Goal: Task Accomplishment & Management: Use online tool/utility

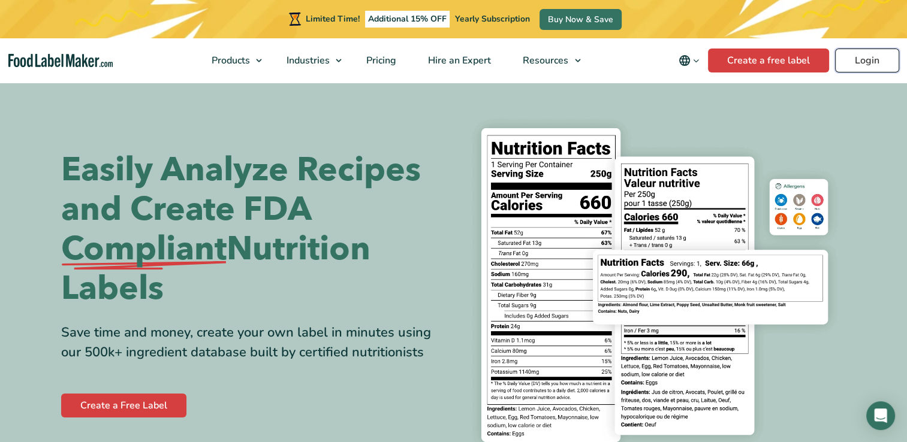
click at [867, 59] on link "Login" at bounding box center [867, 61] width 64 height 24
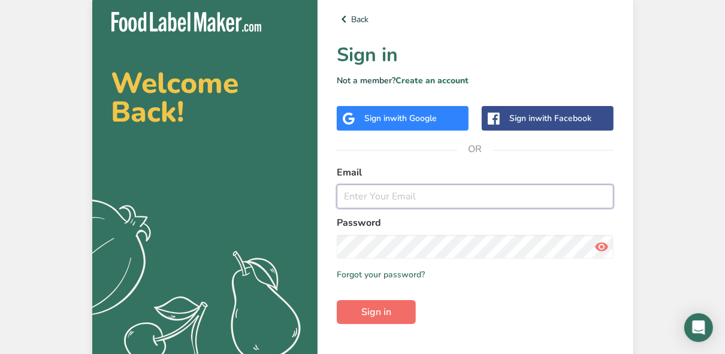
type input "[EMAIL_ADDRESS][DOMAIN_NAME]"
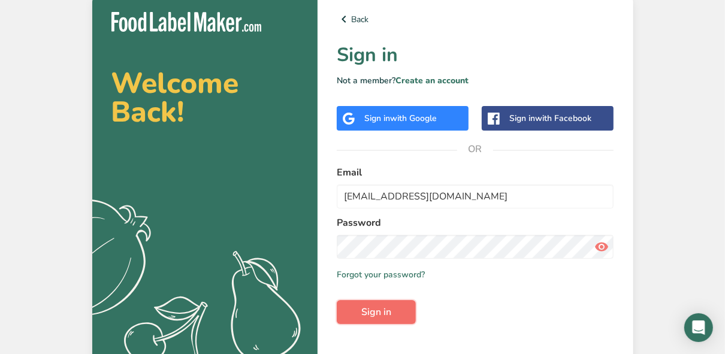
click at [375, 311] on span "Sign in" at bounding box center [377, 312] width 30 height 14
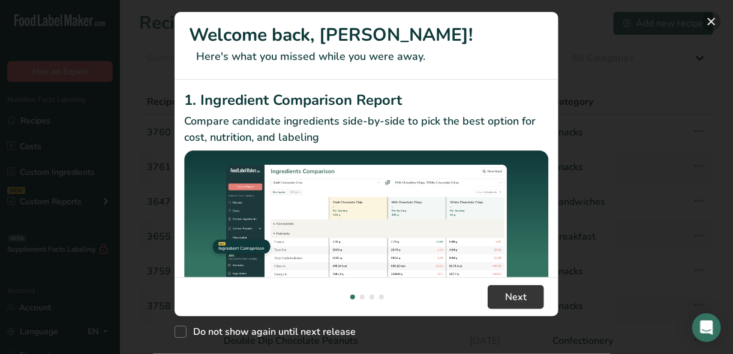
click at [712, 19] on button "New Features" at bounding box center [711, 21] width 19 height 19
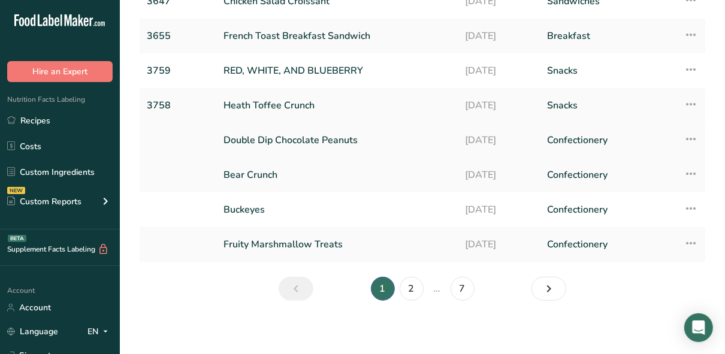
scroll to position [204, 0]
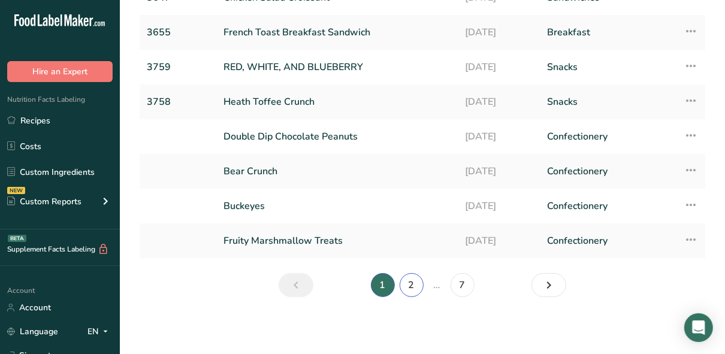
click at [402, 285] on link "2" at bounding box center [412, 285] width 24 height 24
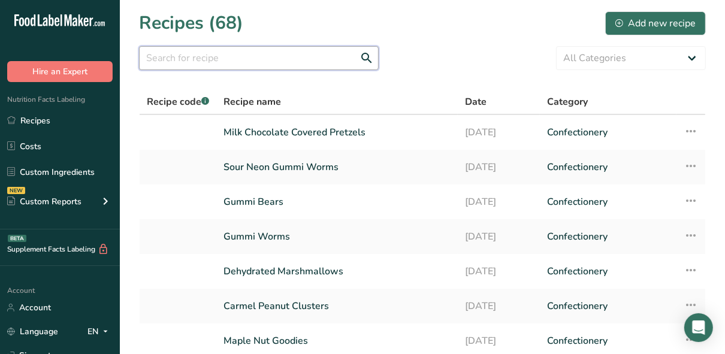
click at [203, 60] on input "text" at bounding box center [259, 58] width 240 height 24
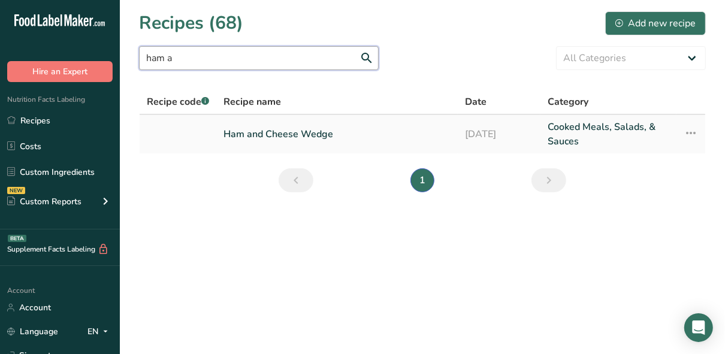
type input "ham a"
click at [279, 130] on link "Ham and Cheese Wedge" at bounding box center [337, 134] width 227 height 29
click at [278, 130] on link "Ham and Cheese Wedge" at bounding box center [337, 134] width 227 height 29
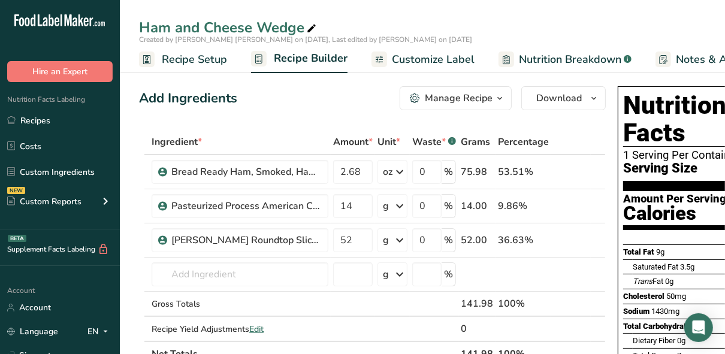
click at [439, 94] on div "Manage Recipe" at bounding box center [459, 98] width 68 height 14
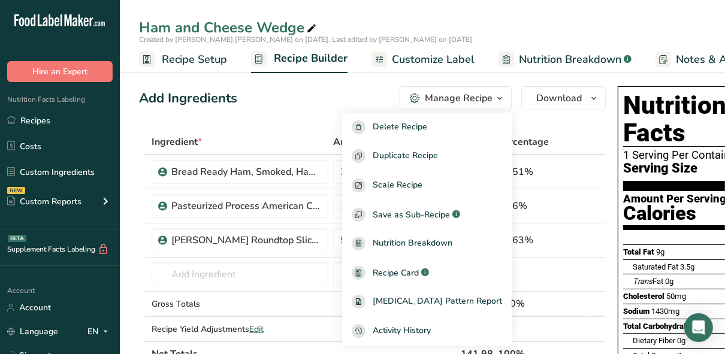
click at [329, 95] on div "Add Ingredients Manage Recipe Delete Recipe Duplicate Recipe Scale Recipe Save …" at bounding box center [372, 98] width 467 height 24
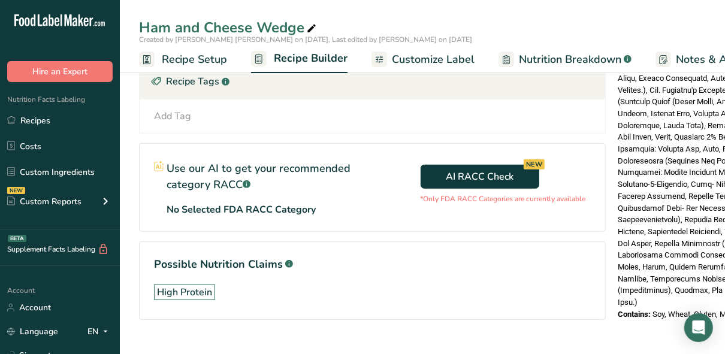
scroll to position [439, 0]
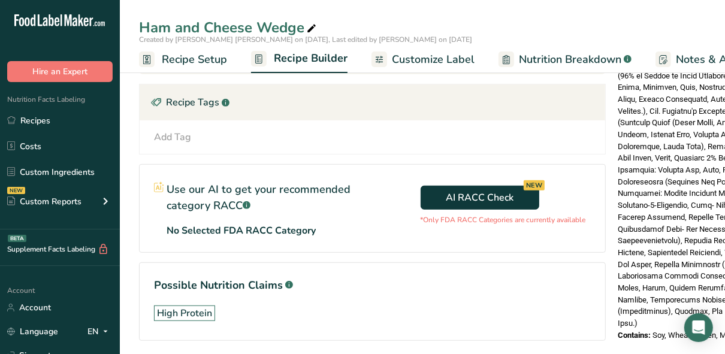
click at [691, 55] on span "Notes & Attachments" at bounding box center [729, 60] width 107 height 16
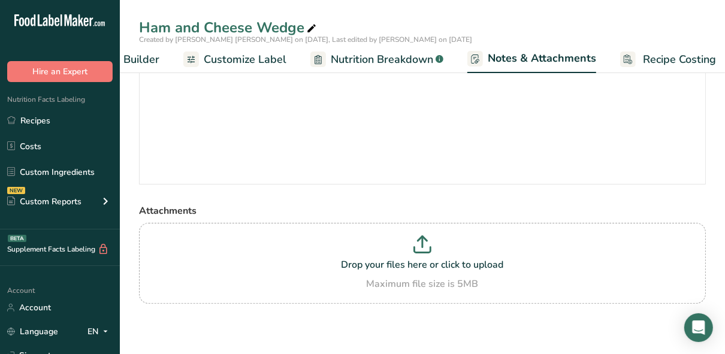
scroll to position [0, 197]
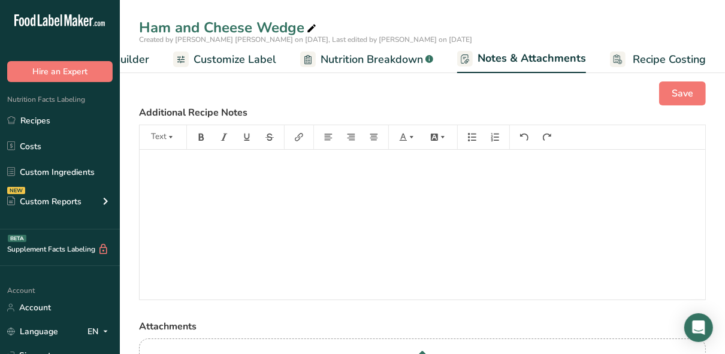
click at [533, 58] on span "Notes & Attachments" at bounding box center [532, 58] width 109 height 16
click at [195, 58] on span "Customize Label" at bounding box center [235, 60] width 83 height 16
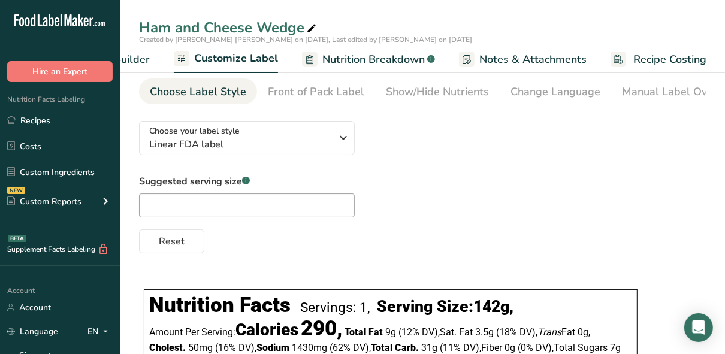
scroll to position [48, 0]
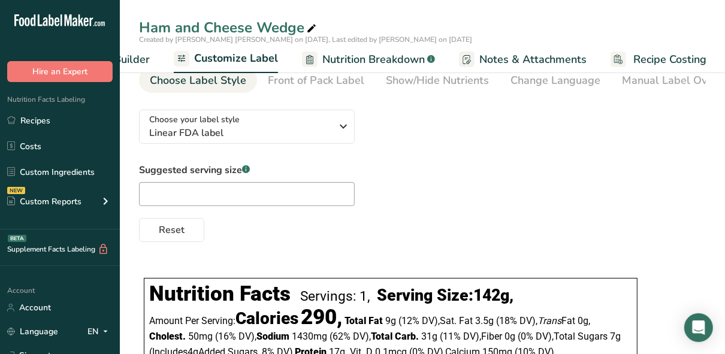
click at [131, 59] on span "Recipe Builder" at bounding box center [114, 60] width 72 height 16
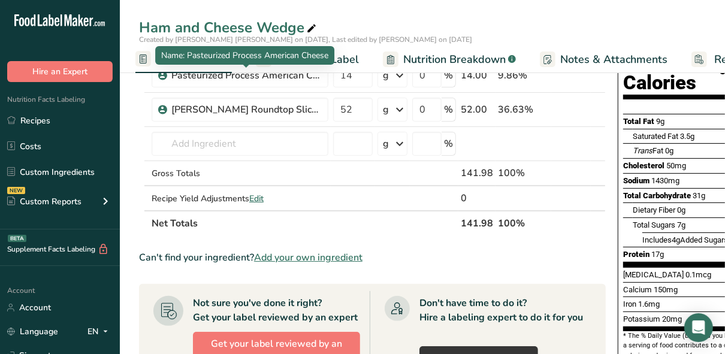
scroll to position [55, 0]
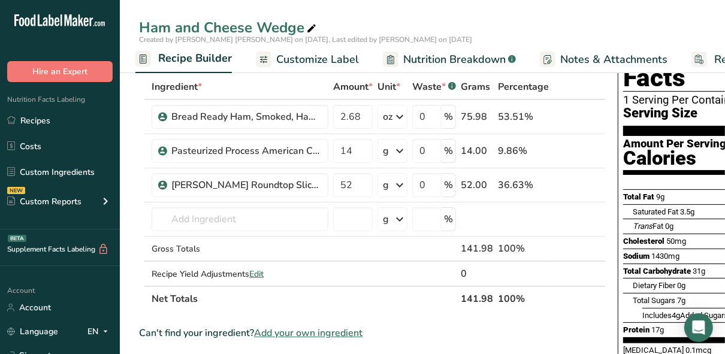
click at [179, 58] on span "Recipe Builder" at bounding box center [195, 58] width 74 height 16
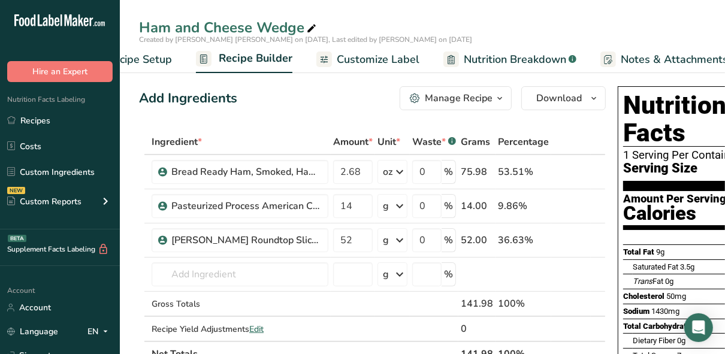
scroll to position [0, 0]
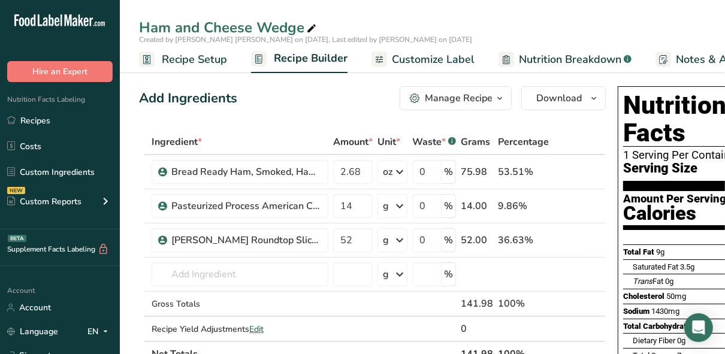
click at [187, 61] on span "Recipe Setup" at bounding box center [194, 60] width 65 height 16
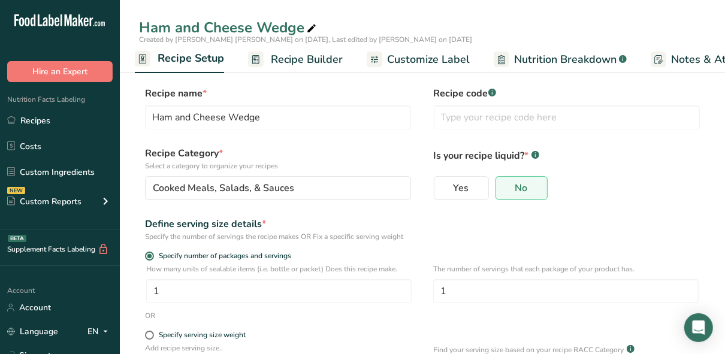
click at [326, 63] on span "Recipe Builder" at bounding box center [307, 60] width 72 height 16
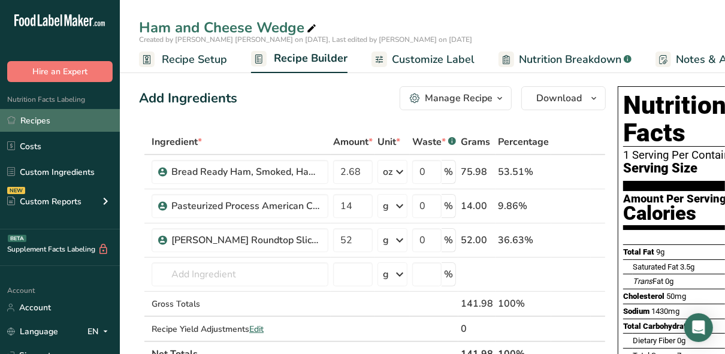
click at [64, 118] on link "Recipes" at bounding box center [60, 120] width 120 height 23
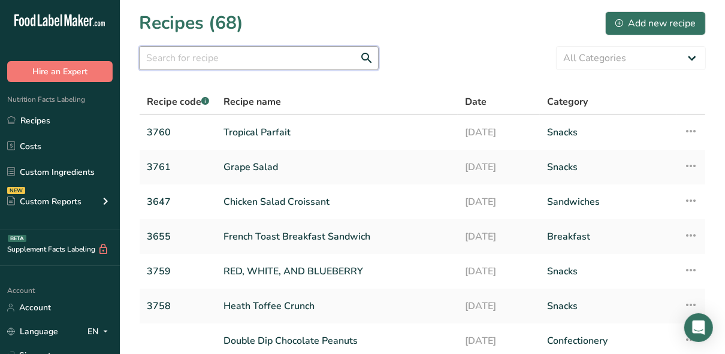
click at [195, 61] on input "text" at bounding box center [259, 58] width 240 height 24
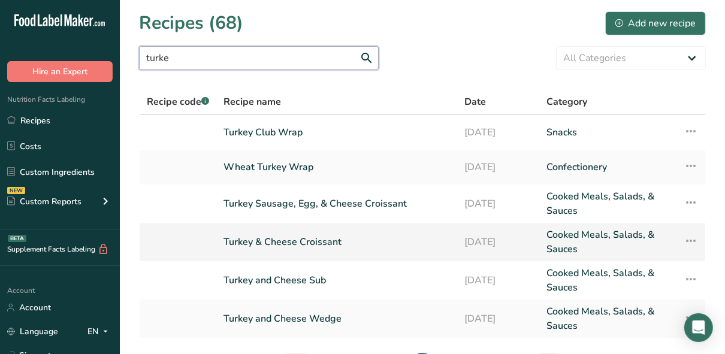
type input "turke"
click at [324, 242] on link "Turkey & Cheese Croissant" at bounding box center [337, 242] width 227 height 29
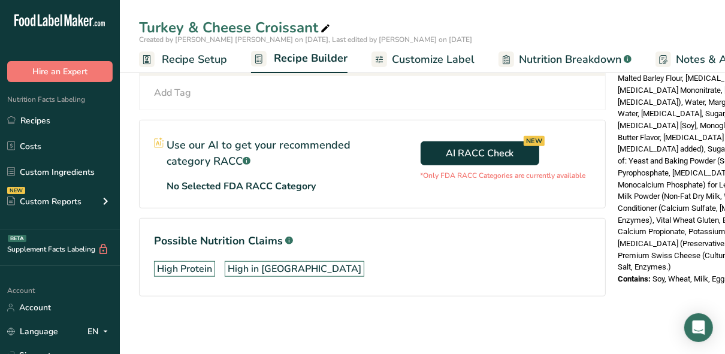
scroll to position [487, 0]
click at [199, 59] on span "Recipe Setup" at bounding box center [194, 60] width 65 height 16
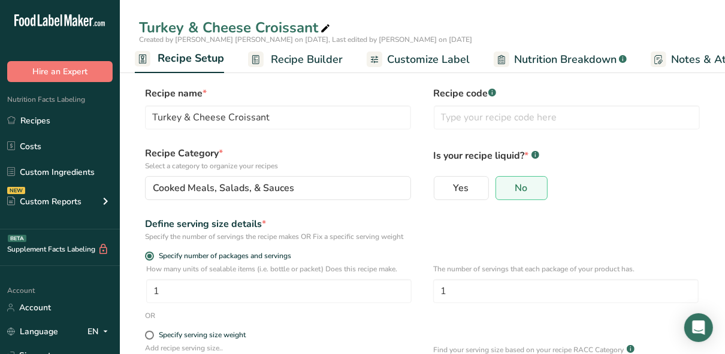
click at [294, 57] on span "Recipe Builder" at bounding box center [307, 60] width 72 height 16
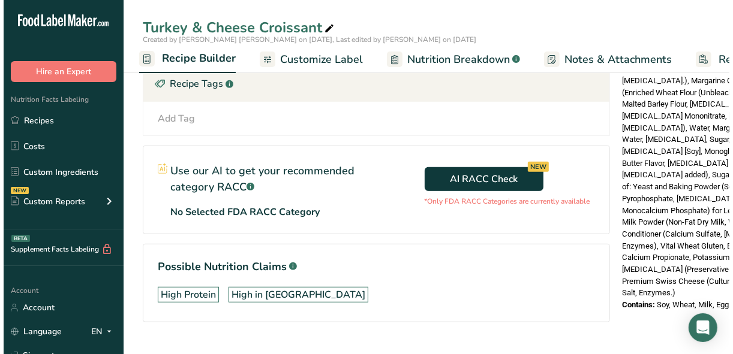
scroll to position [480, 0]
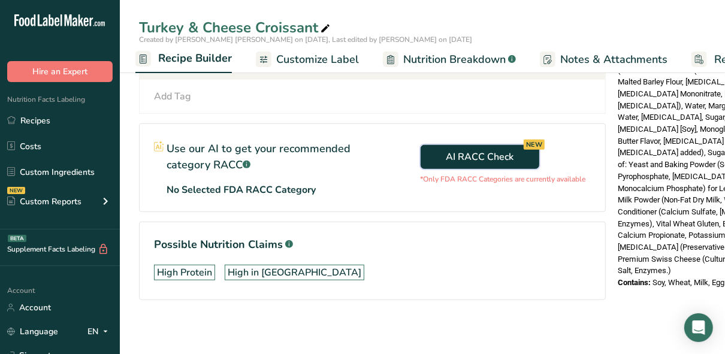
click at [451, 156] on span "AI RACC Check NEW" at bounding box center [480, 157] width 68 height 14
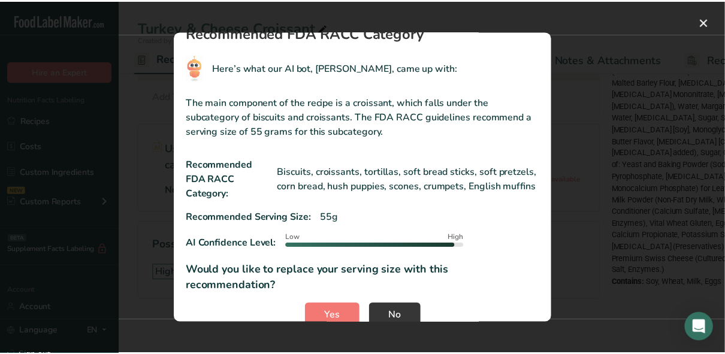
scroll to position [35, 0]
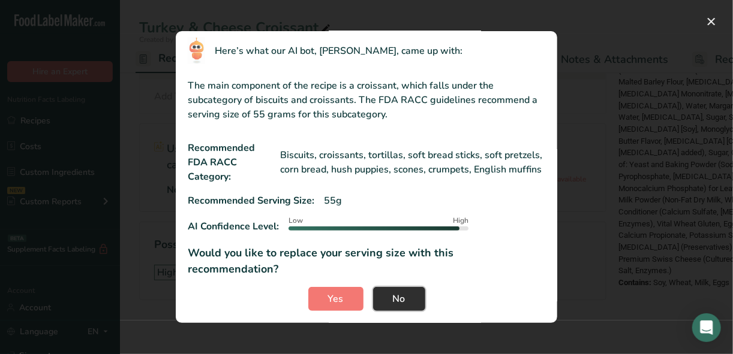
click at [393, 297] on span "No" at bounding box center [399, 299] width 13 height 14
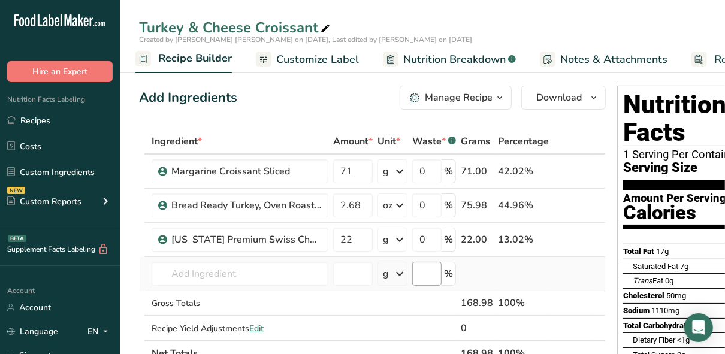
scroll to position [0, 0]
click at [488, 97] on div "Manage Recipe" at bounding box center [459, 98] width 68 height 14
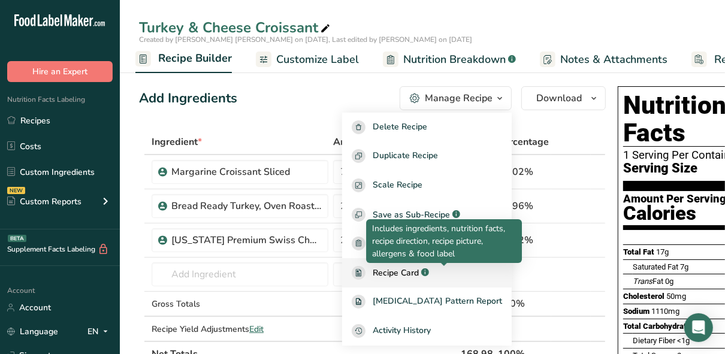
click at [429, 269] on div ".a-a{fill:#347362;}.b-a{fill:#fff;}" at bounding box center [424, 273] width 10 height 14
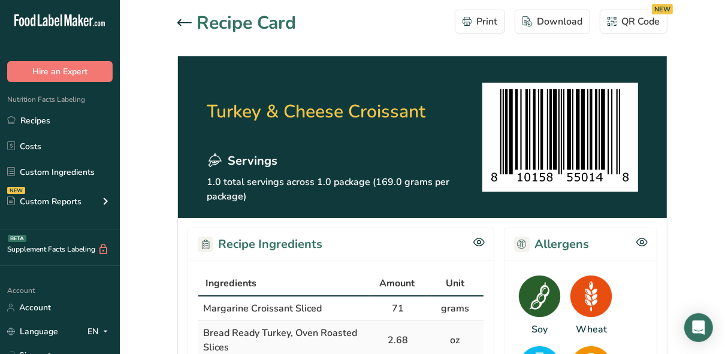
click at [182, 23] on icon at bounding box center [184, 22] width 14 height 7
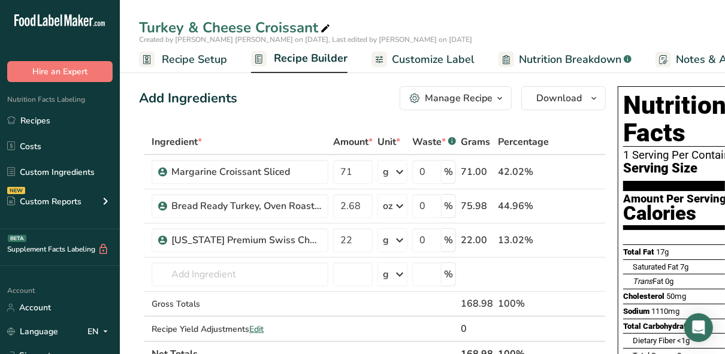
click at [291, 61] on span "Recipe Builder" at bounding box center [311, 58] width 74 height 16
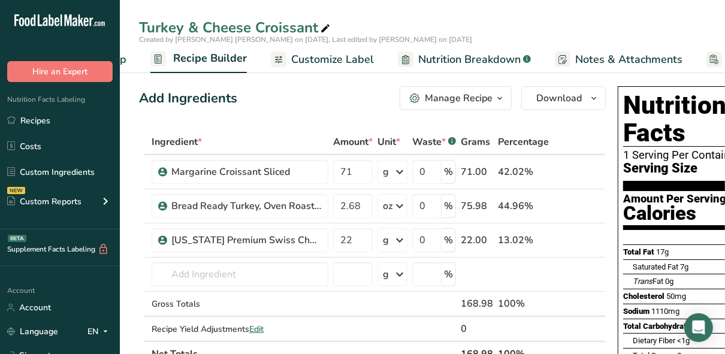
scroll to position [0, 116]
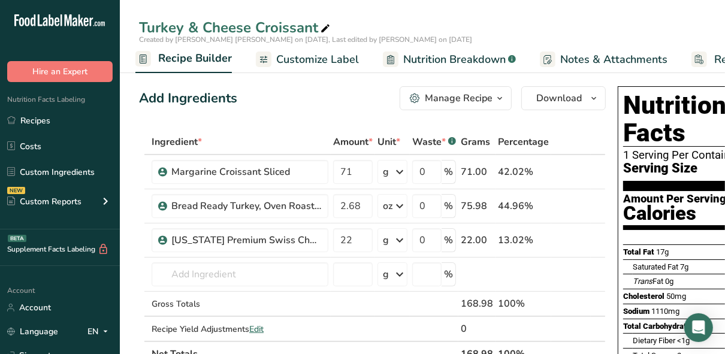
click at [495, 95] on icon "button" at bounding box center [500, 98] width 10 height 15
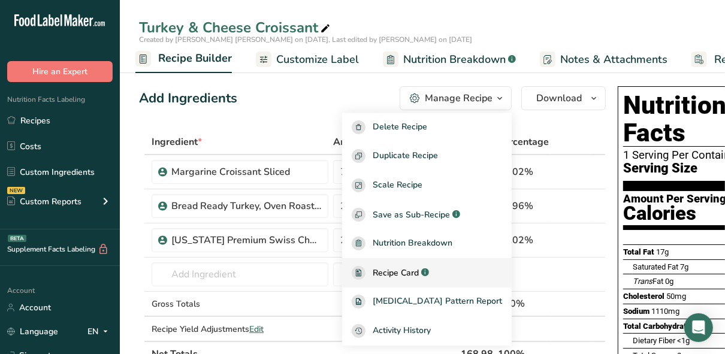
click at [451, 276] on div "Recipe Card .a-a{fill:#347362;}.b-a{fill:#fff;}" at bounding box center [427, 273] width 150 height 14
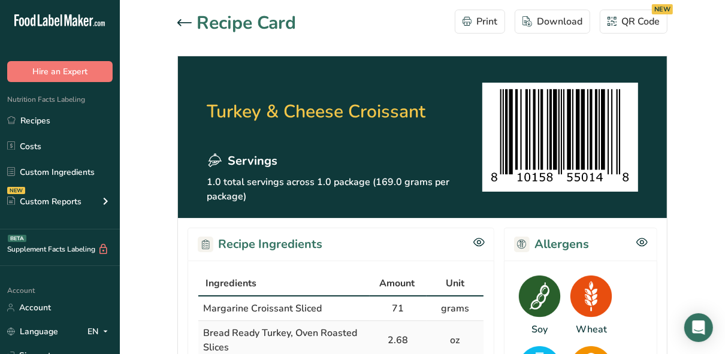
click at [179, 22] on icon at bounding box center [184, 22] width 14 height 7
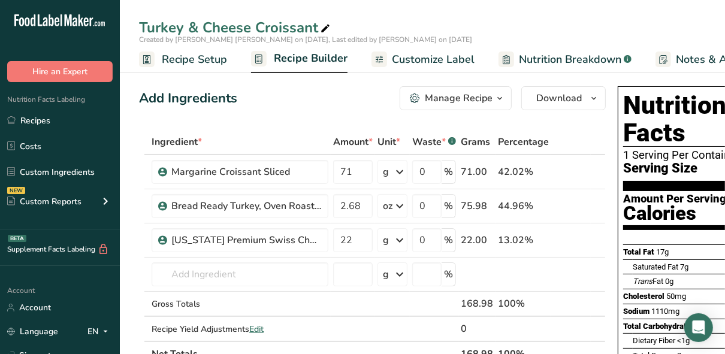
click at [303, 60] on span "Recipe Builder" at bounding box center [311, 58] width 74 height 16
click at [288, 58] on span "Recipe Builder" at bounding box center [311, 58] width 74 height 16
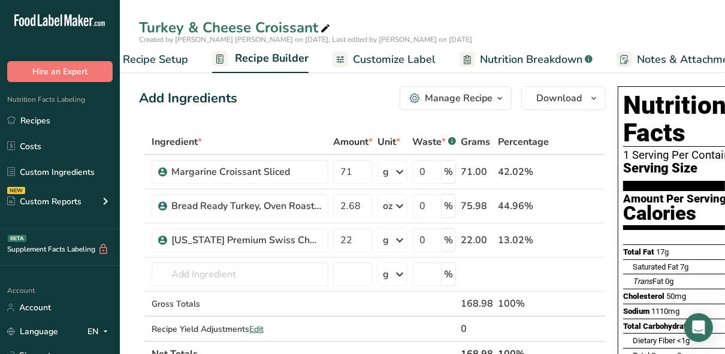
click at [288, 58] on ul "Recipe Setup Recipe Builder Customize Label Nutrition Breakdown .a-a{fill:#3473…" at bounding box center [485, 59] width 808 height 28
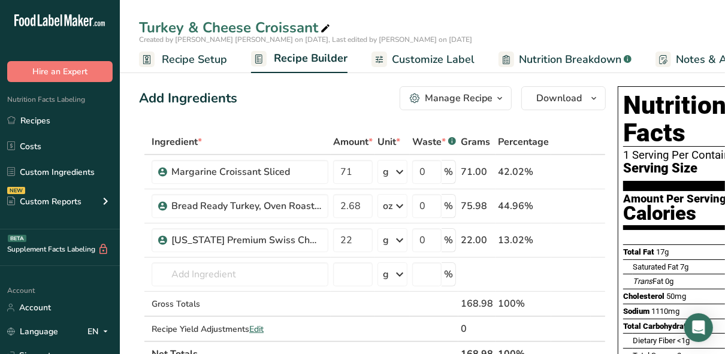
click at [180, 58] on span "Recipe Setup" at bounding box center [194, 60] width 65 height 16
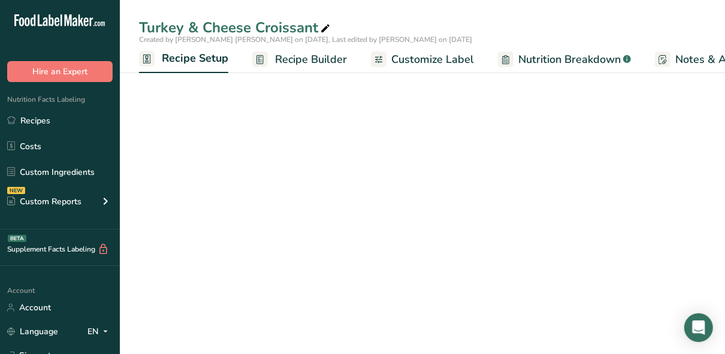
scroll to position [0, 4]
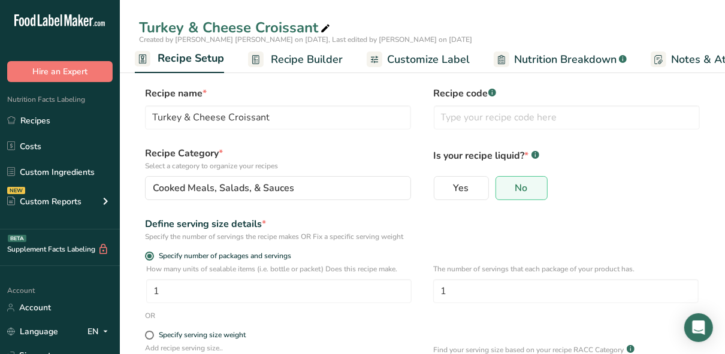
click at [305, 61] on span "Recipe Builder" at bounding box center [307, 60] width 72 height 16
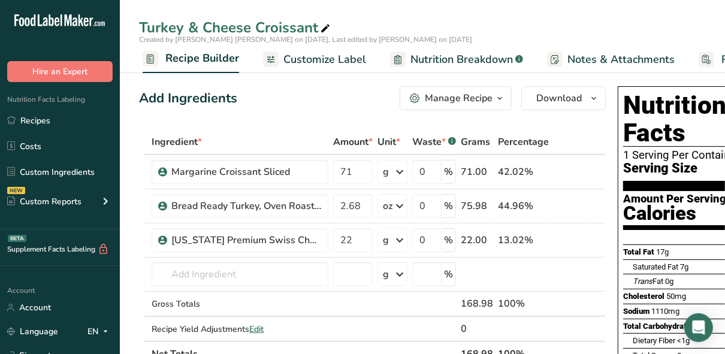
scroll to position [0, 116]
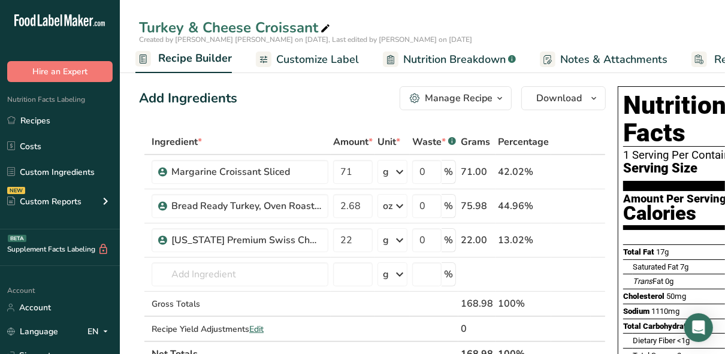
click at [486, 96] on div "Manage Recipe" at bounding box center [459, 98] width 68 height 14
